Goal: Check status: Check status

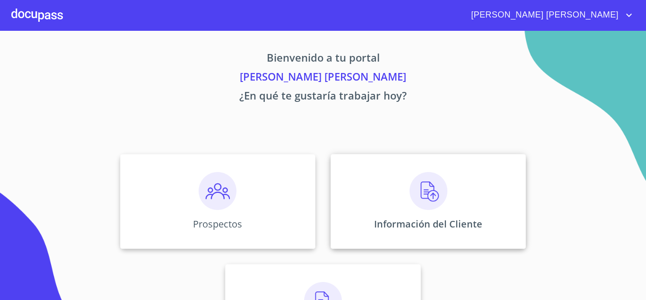
click at [404, 199] on div "Información del Cliente" at bounding box center [428, 201] width 195 height 95
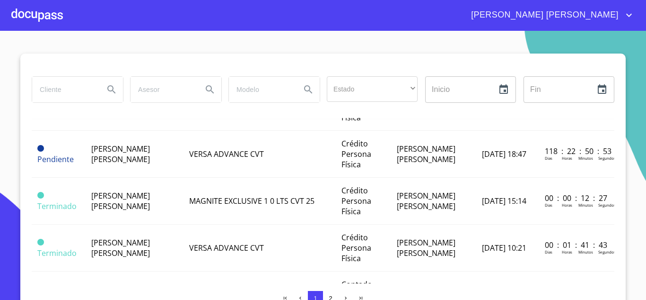
scroll to position [284, 0]
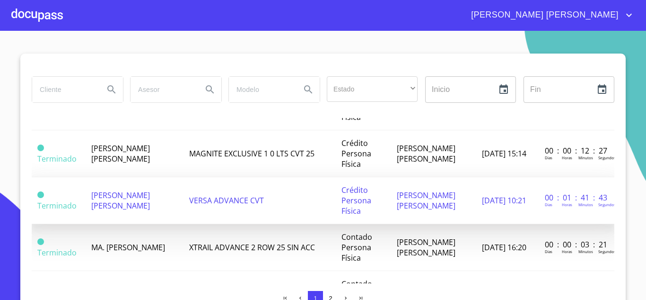
click at [168, 203] on td "[PERSON_NAME] [PERSON_NAME]" at bounding box center [134, 200] width 97 height 47
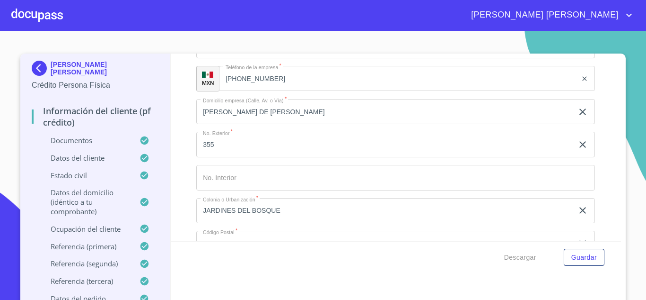
scroll to position [3029, 0]
